Goal: Task Accomplishment & Management: Complete application form

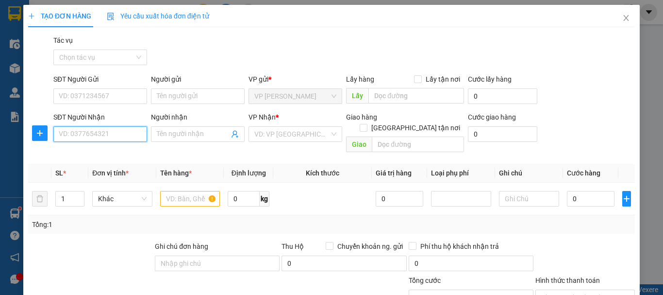
scroll to position [95, 0]
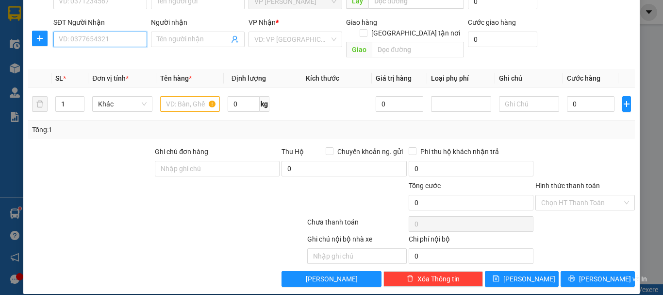
click at [90, 40] on input "SĐT Người Nhận" at bounding box center [100, 40] width 94 height 16
click at [92, 57] on div "0978856888 - a tuan" at bounding box center [99, 58] width 81 height 11
type input "0978856888"
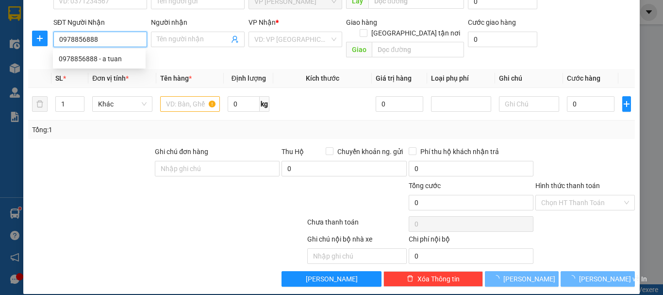
type input "a tuan"
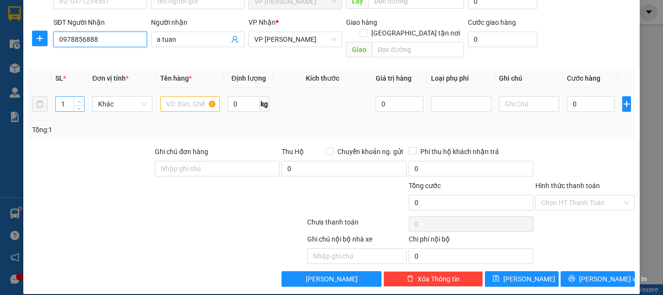
type input "0978856888"
click at [81, 99] on span "up" at bounding box center [79, 102] width 6 height 6
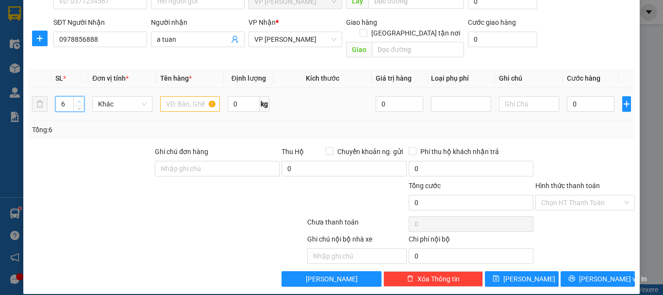
click at [81, 99] on span "up" at bounding box center [79, 102] width 6 height 6
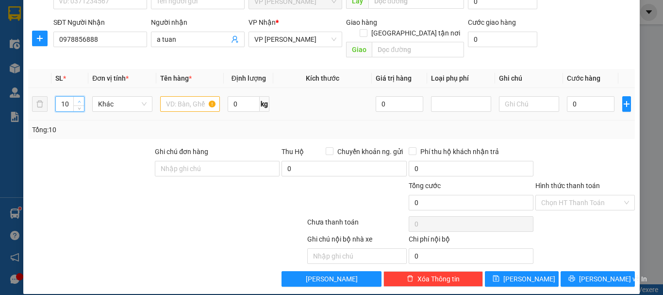
type input "11"
click at [81, 99] on span "up" at bounding box center [79, 102] width 6 height 6
click at [169, 96] on input "text" at bounding box center [190, 104] width 60 height 16
type input "1 thùng+10 cục sắt"
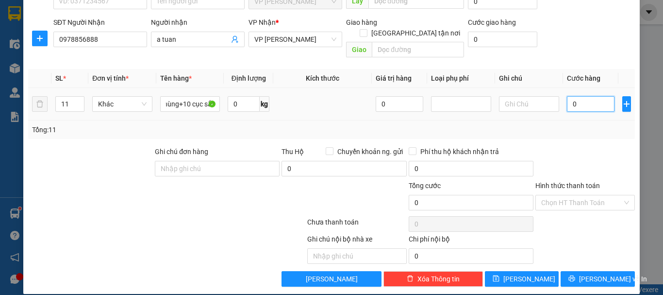
scroll to position [0, 0]
click at [567, 96] on input "0" at bounding box center [591, 104] width 48 height 16
type input "2"
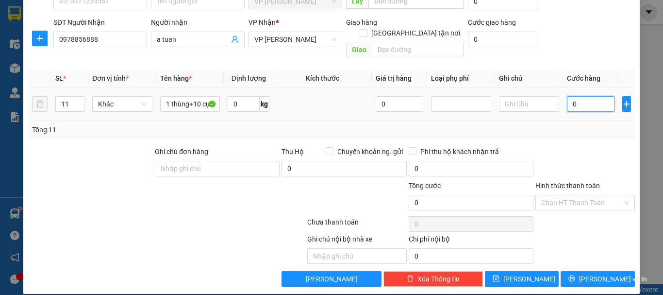
type input "2"
type input "27"
type input "275"
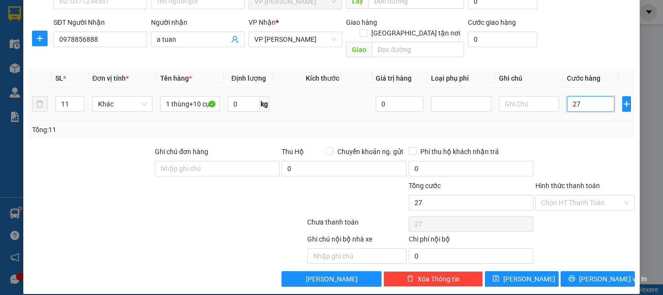
type input "275"
type input "2.750"
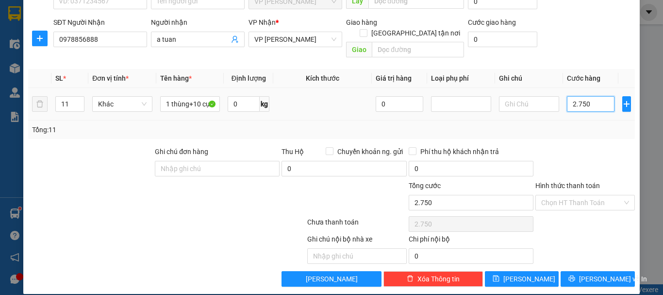
type input "27.500"
type input "275.000"
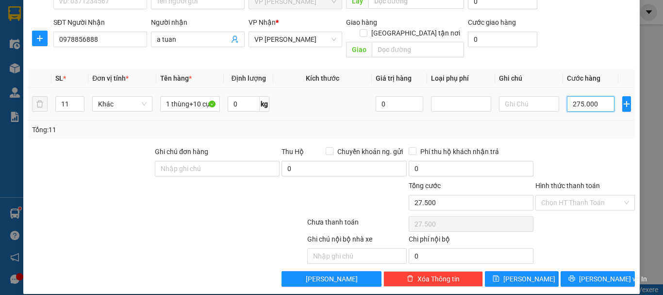
type input "275.000"
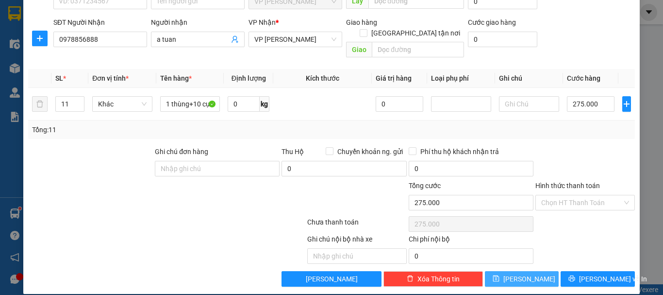
click at [535, 271] on button "[PERSON_NAME]" at bounding box center [522, 279] width 74 height 16
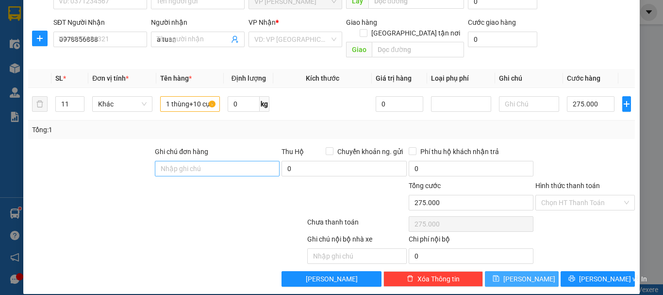
type input "1"
type input "0"
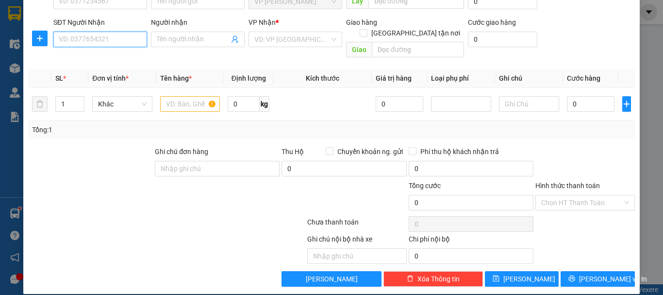
click at [121, 33] on input "SĐT Người Nhận" at bounding box center [100, 40] width 94 height 16
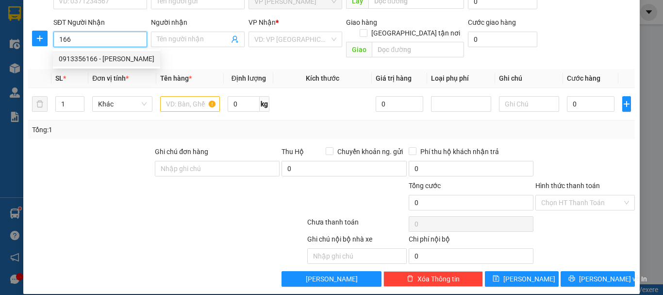
click at [105, 60] on div "0913356166 - [PERSON_NAME]" at bounding box center [107, 58] width 96 height 11
type input "0913356166"
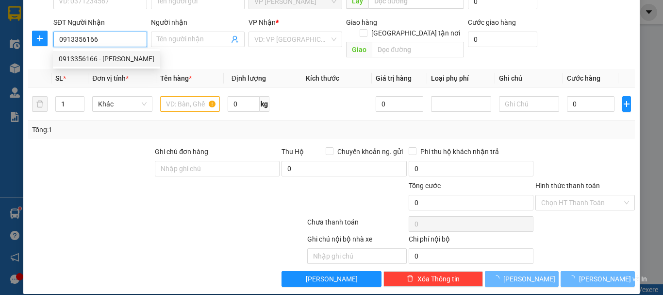
type input "[PERSON_NAME]"
checkbox input "true"
type input "102 hàm nghi"
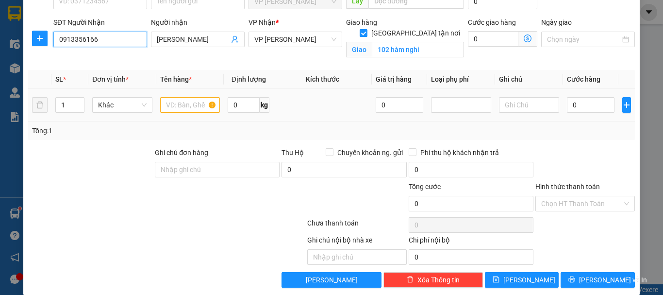
type input "0913356166"
click at [186, 101] on input "text" at bounding box center [190, 105] width 60 height 16
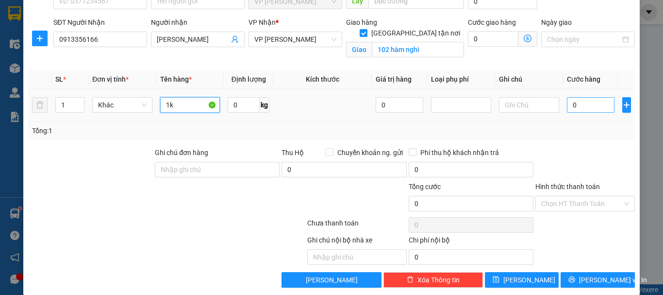
type input "1k"
click at [567, 101] on input "0" at bounding box center [591, 105] width 48 height 16
type input "5"
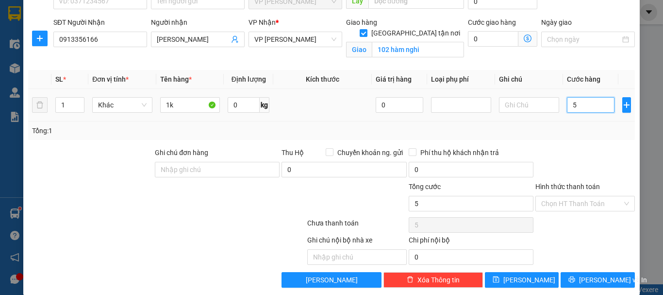
type input "50"
type input "500"
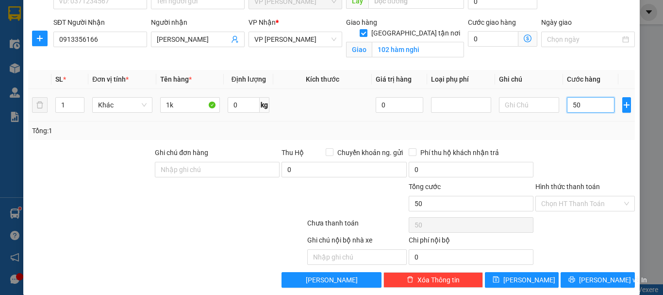
type input "500"
type input "5.000"
type input "50.000"
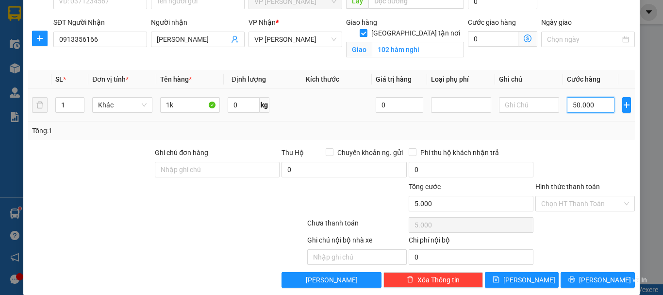
type input "50.000"
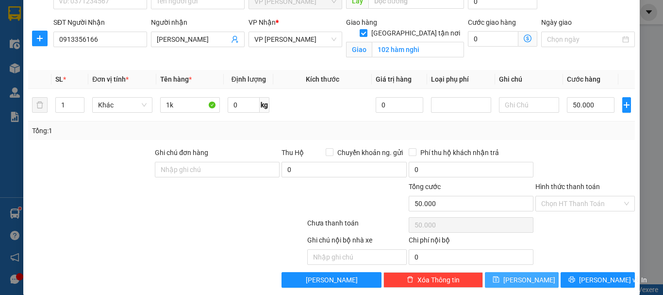
click at [513, 279] on button "[PERSON_NAME]" at bounding box center [522, 280] width 74 height 16
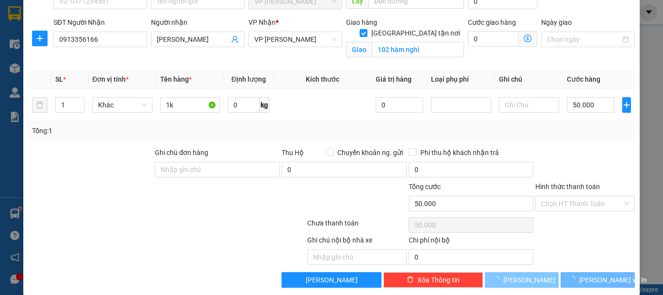
checkbox input "false"
type input "0"
